Goal: Task Accomplishment & Management: Manage account settings

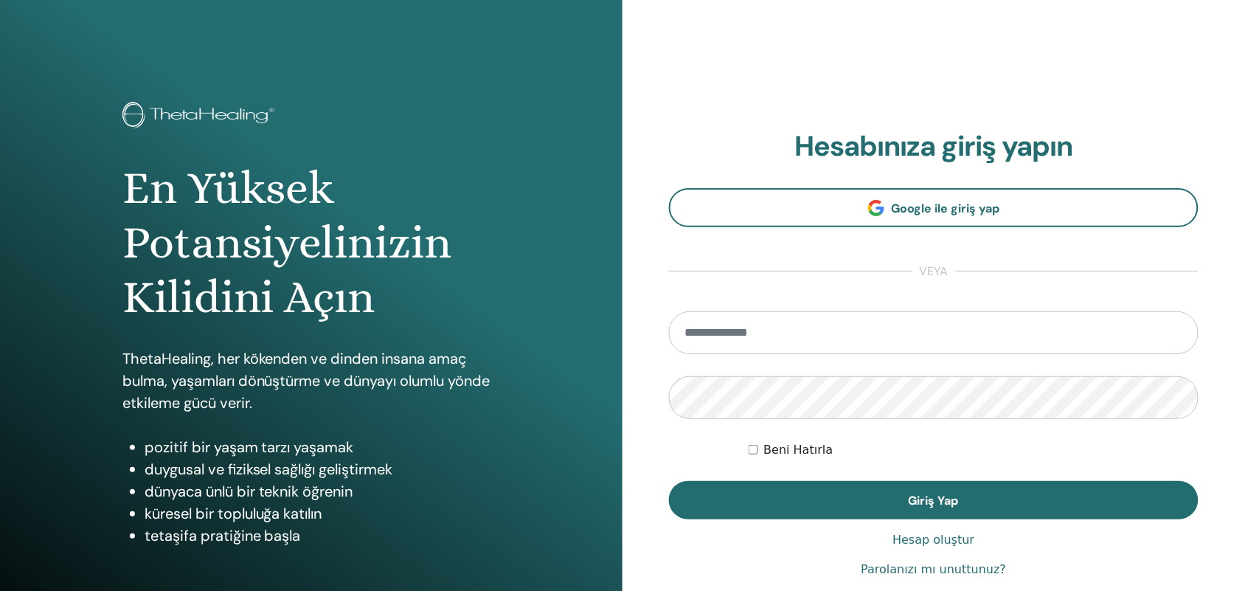
type input "**********"
click at [1005, 491] on button "Giriş Yap" at bounding box center [934, 500] width 530 height 38
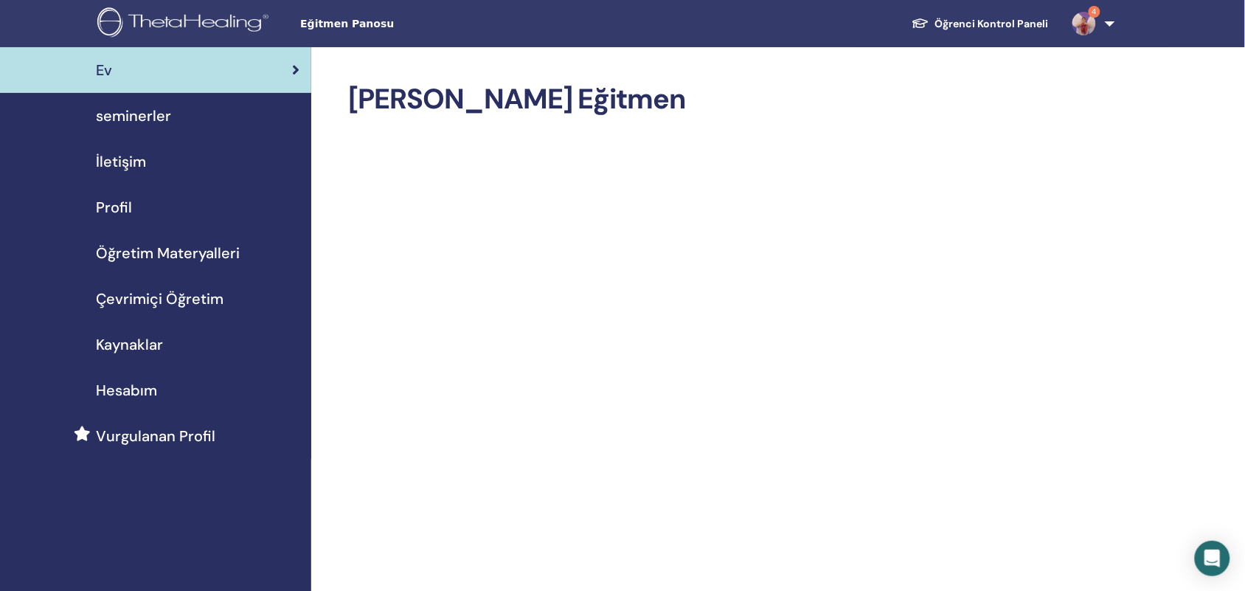
click at [166, 97] on link "seminerler" at bounding box center [155, 116] width 311 height 46
click at [170, 119] on div "seminerler" at bounding box center [156, 116] width 288 height 22
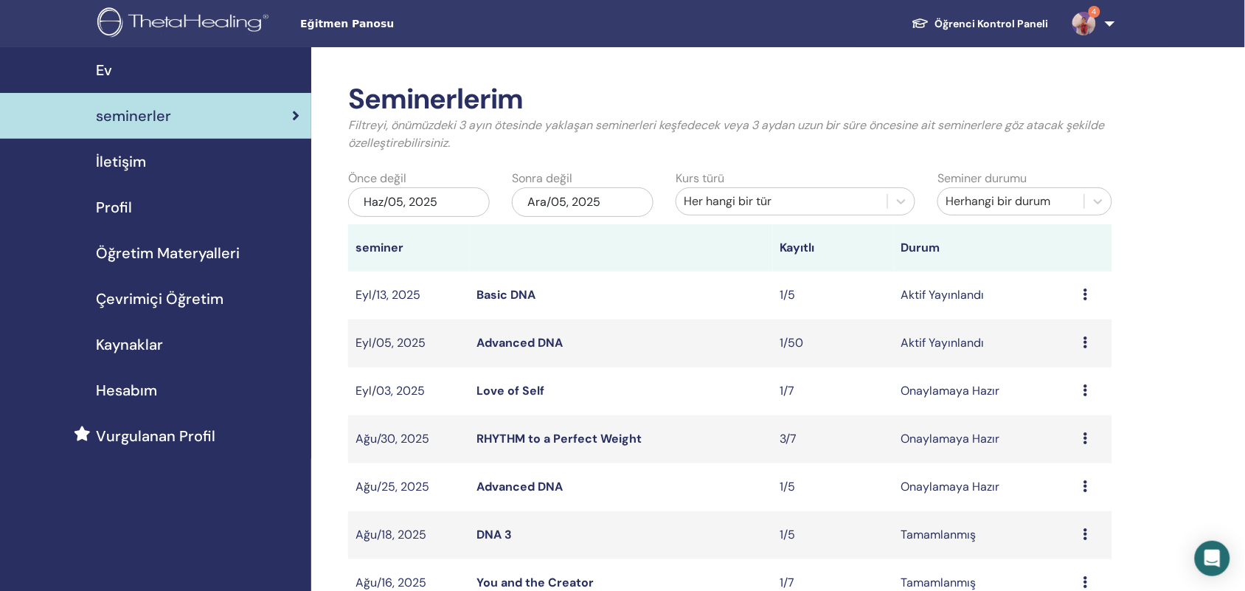
click at [1086, 391] on icon at bounding box center [1086, 390] width 4 height 12
click at [1081, 425] on link "Düzenlemek" at bounding box center [1067, 425] width 66 height 15
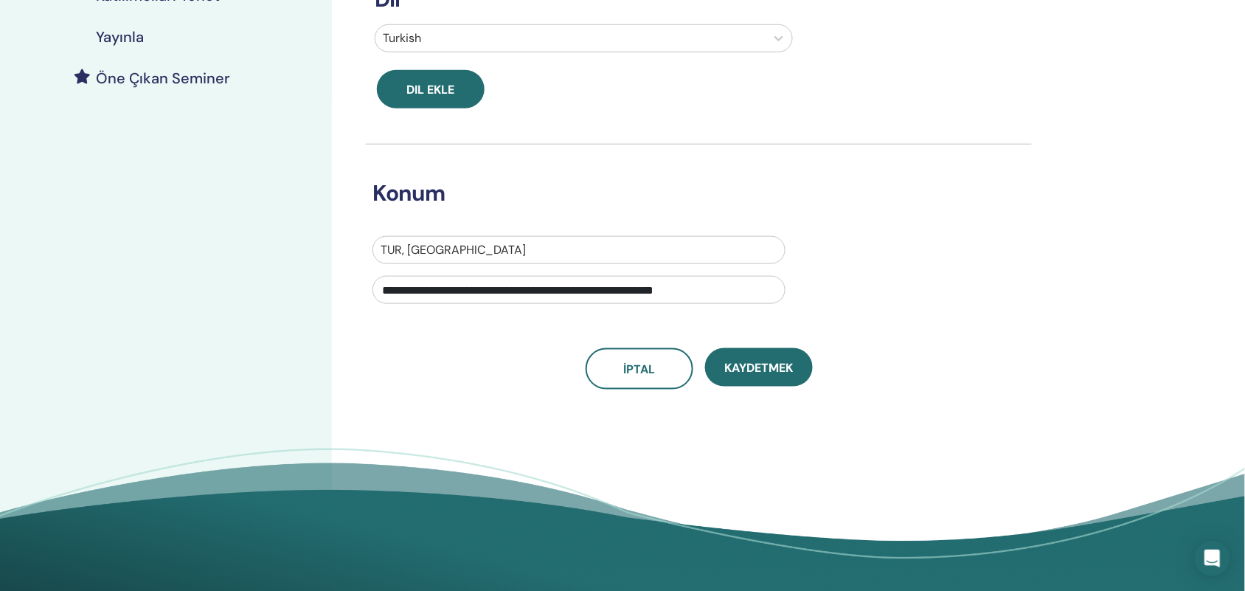
scroll to position [373, 0]
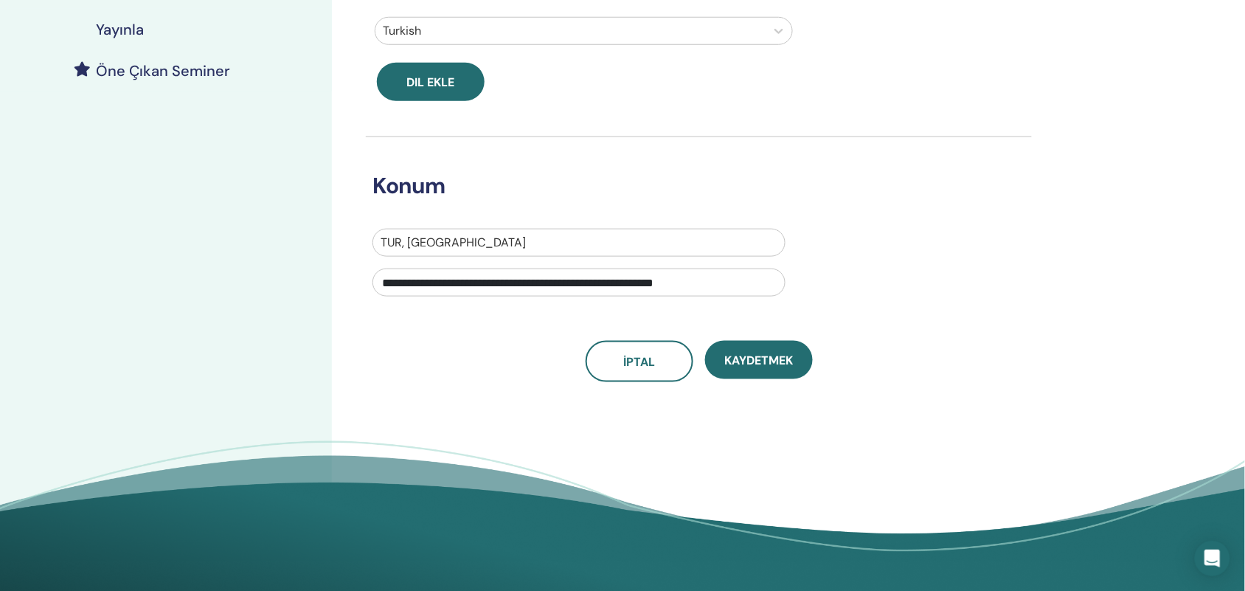
click at [779, 353] on span "Kaydetmek" at bounding box center [758, 360] width 69 height 15
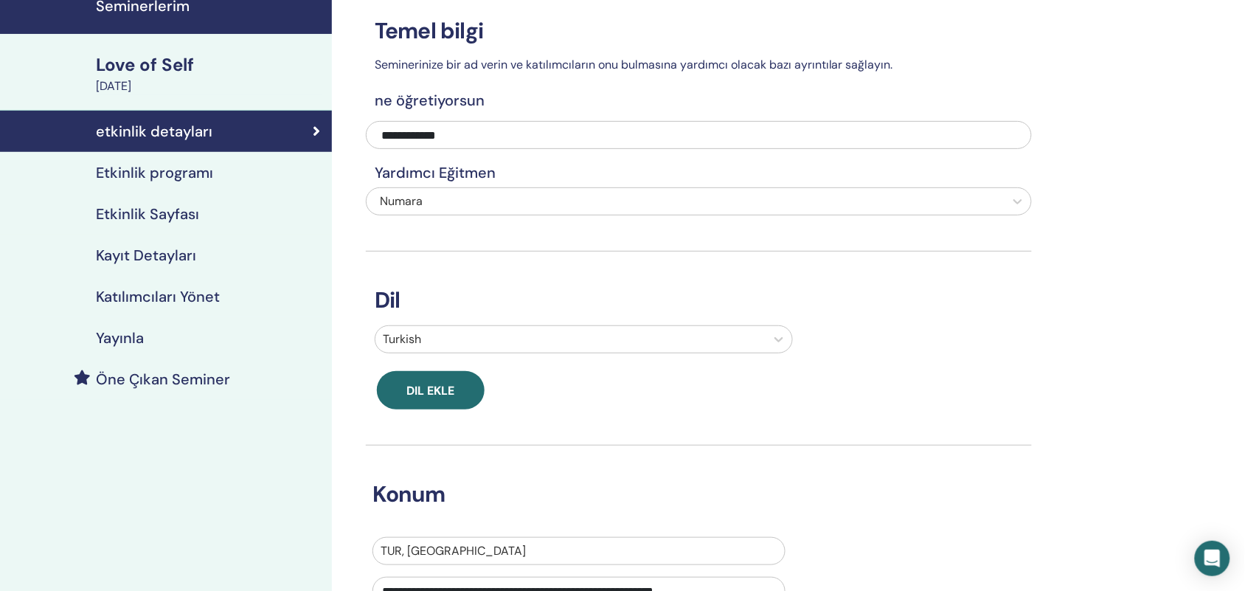
scroll to position [35, 0]
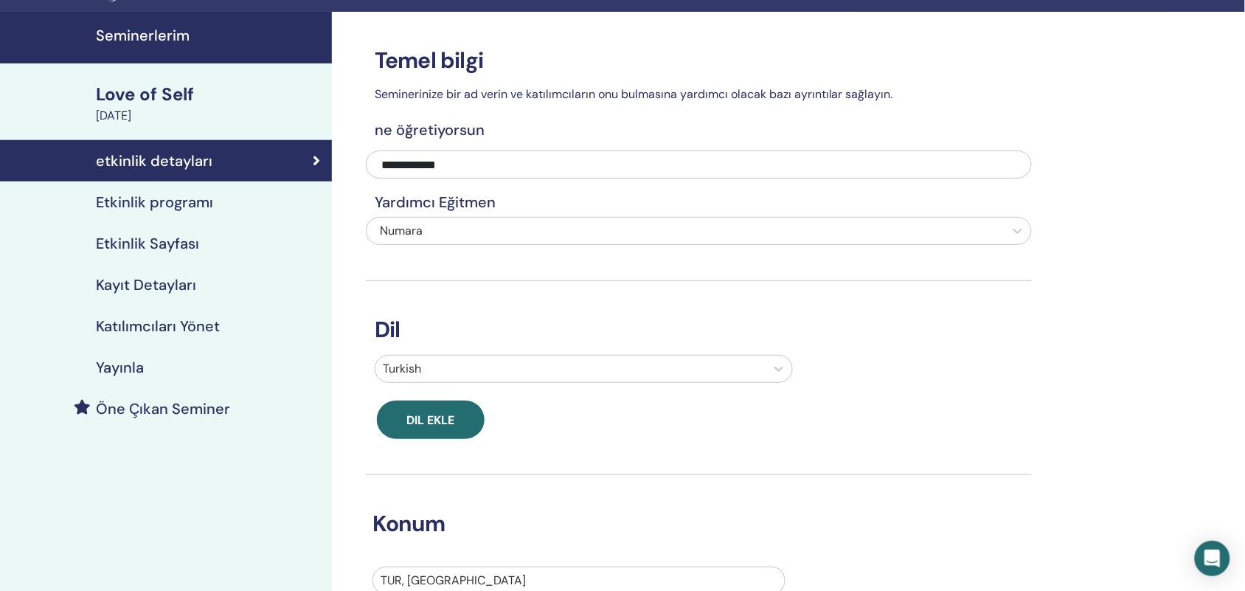
click at [156, 281] on h4 "Kayıt Detayları" at bounding box center [146, 285] width 100 height 18
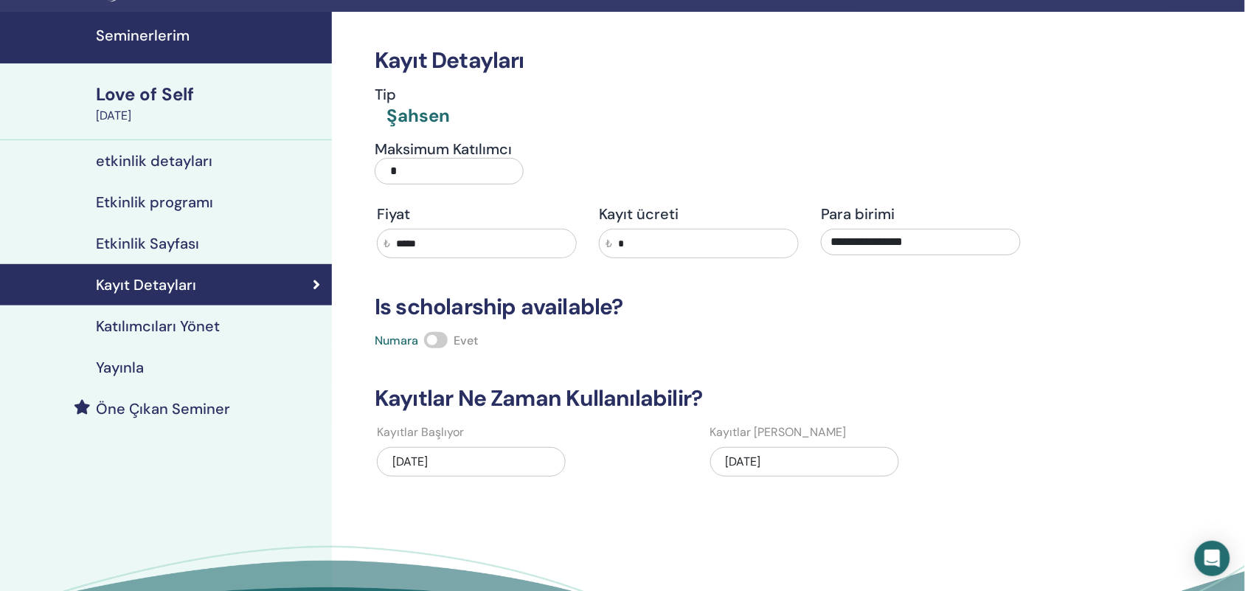
click at [832, 448] on div "[DATE]" at bounding box center [804, 462] width 189 height 30
click at [821, 467] on div "[DATE]" at bounding box center [804, 462] width 189 height 30
